Goal: Information Seeking & Learning: Check status

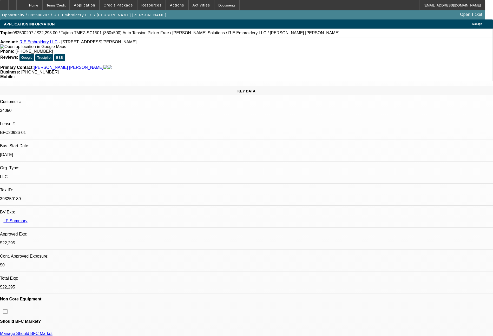
select select "0"
select select "2"
select select "0"
select select "6"
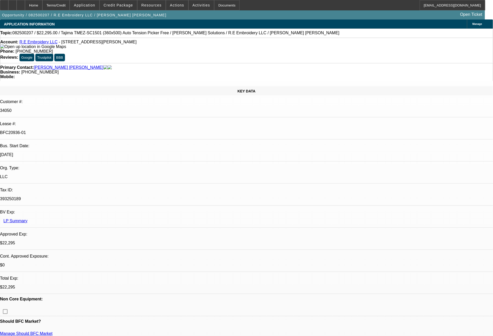
select select "0"
select select "2"
select select "0"
select select "6"
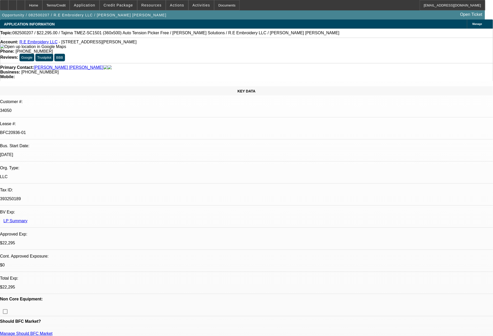
select select "0"
select select "2"
select select "0"
select select "6"
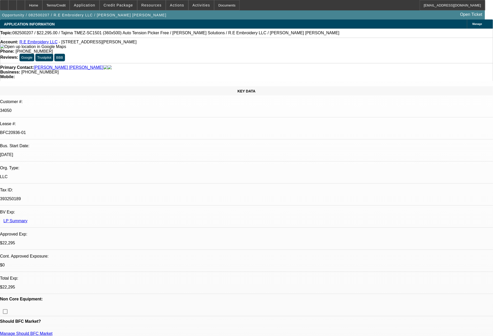
select select "0"
select select "2"
select select "0"
select select "6"
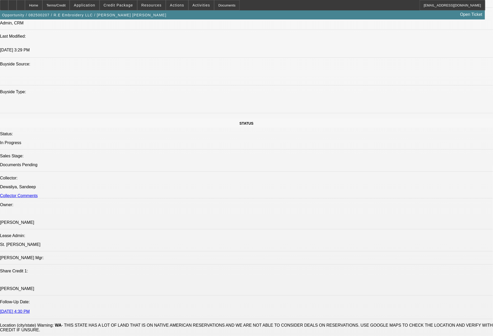
scroll to position [16, 0]
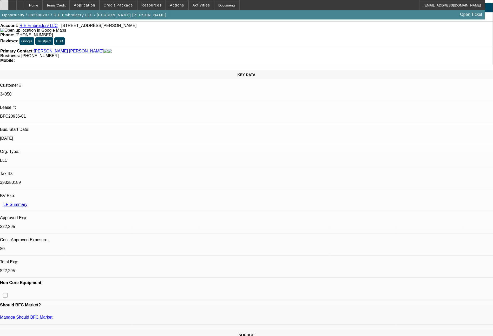
click at [8, 7] on div at bounding box center [4, 5] width 8 height 10
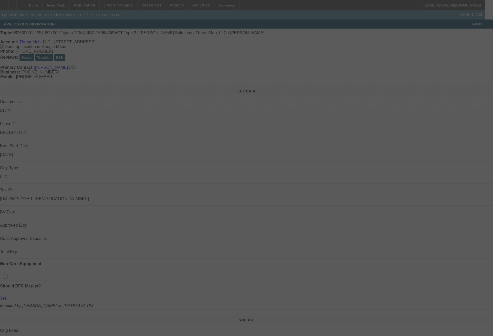
select select "0"
select select "2"
select select "0"
select select "6"
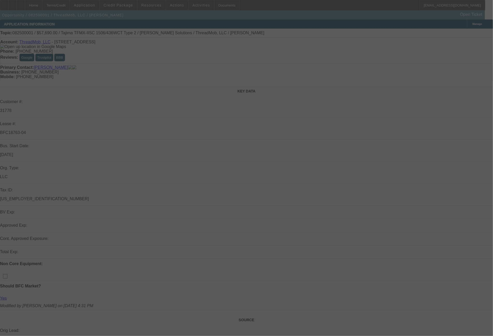
select select "0"
select select "2"
select select "0"
select select "6"
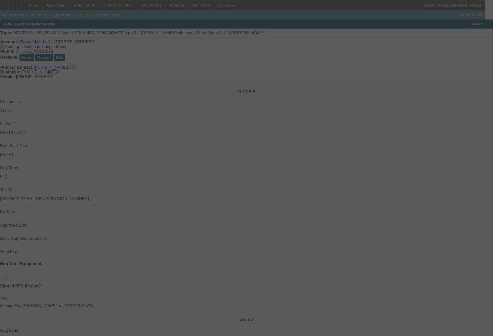
select select "0"
select select "2"
select select "0"
select select "6"
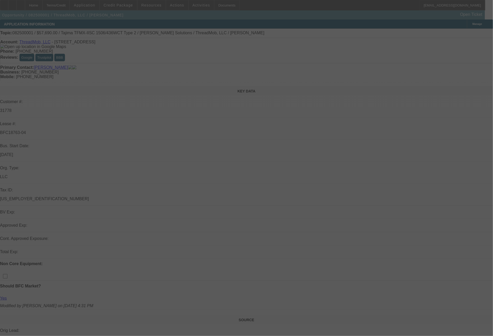
select select "0"
select select "2"
select select "0"
select select "6"
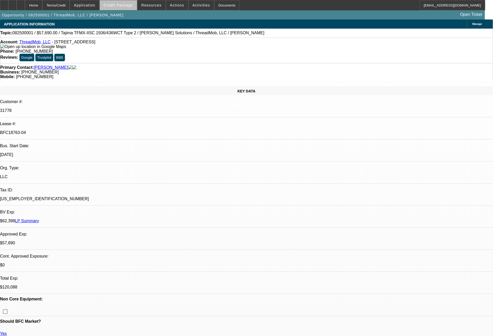
click at [132, 6] on span "Credit Package" at bounding box center [118, 5] width 29 height 4
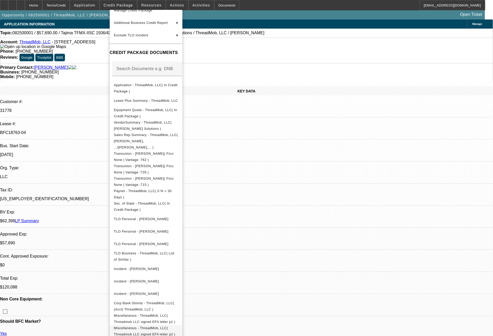
scroll to position [47, 0]
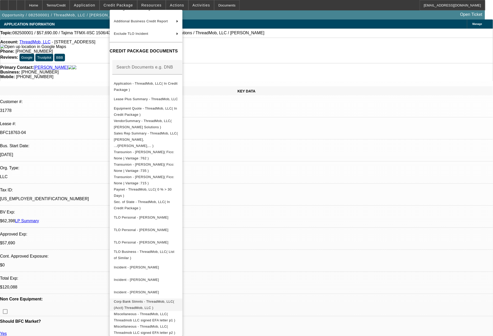
click at [174, 300] on span "Corp Bank Stmnts - ThreadMob, LLC( (Acct) ThreadMob, LLC )" at bounding box center [144, 305] width 61 height 10
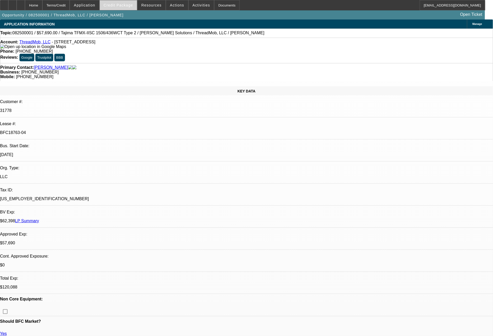
click at [130, 2] on span at bounding box center [118, 5] width 37 height 12
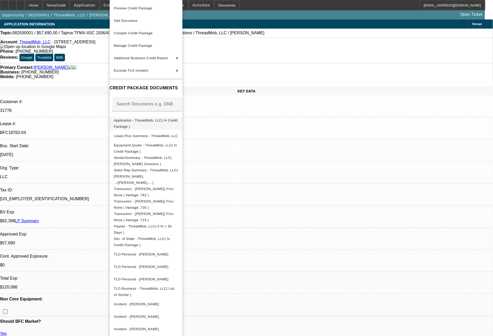
click at [142, 124] on span "Application - ThreadMob, LLC( In Credit Package )" at bounding box center [146, 123] width 64 height 12
